Goal: Information Seeking & Learning: Learn about a topic

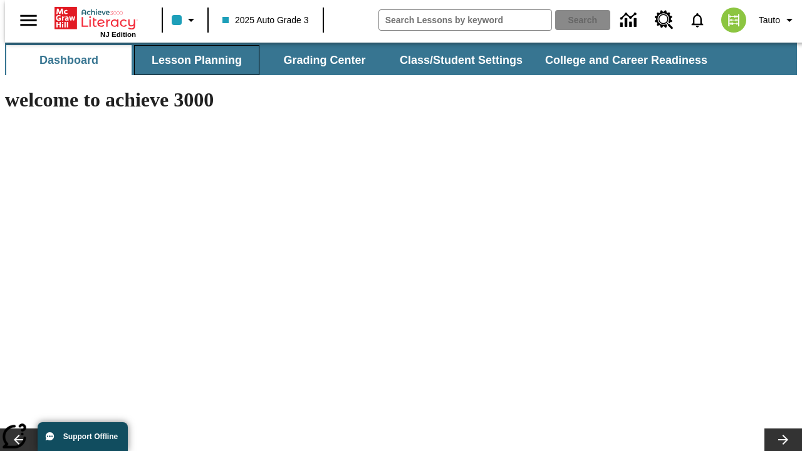
click at [192, 60] on button "Lesson Planning" at bounding box center [196, 60] width 125 height 30
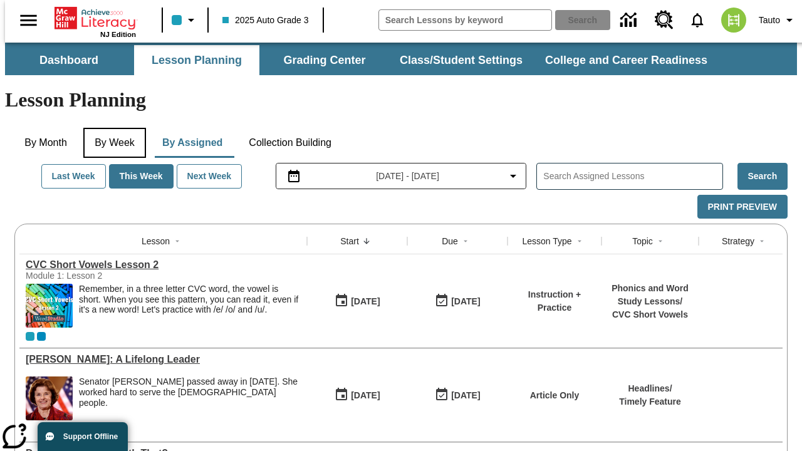
click at [112, 128] on button "By Week" at bounding box center [114, 143] width 63 height 30
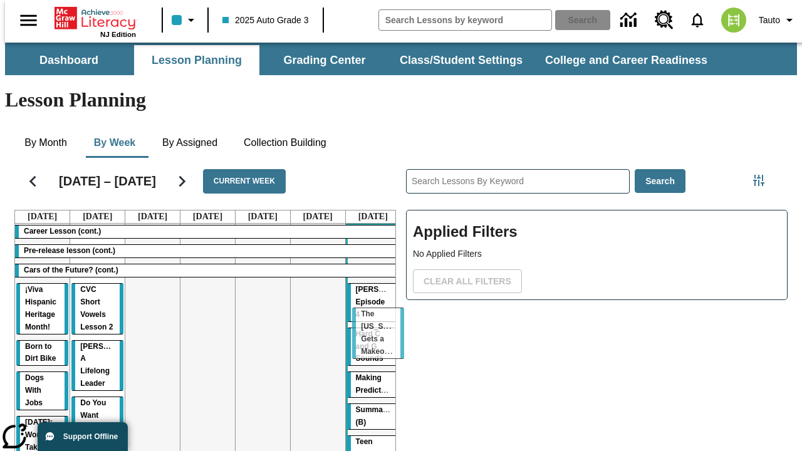
click at [368, 314] on tr "Career Lesson (cont.) Pre-release lesson (cont.) Cars of the Future? (cont.) ¡V…" at bounding box center [207, 411] width 385 height 375
